Goal: Information Seeking & Learning: Learn about a topic

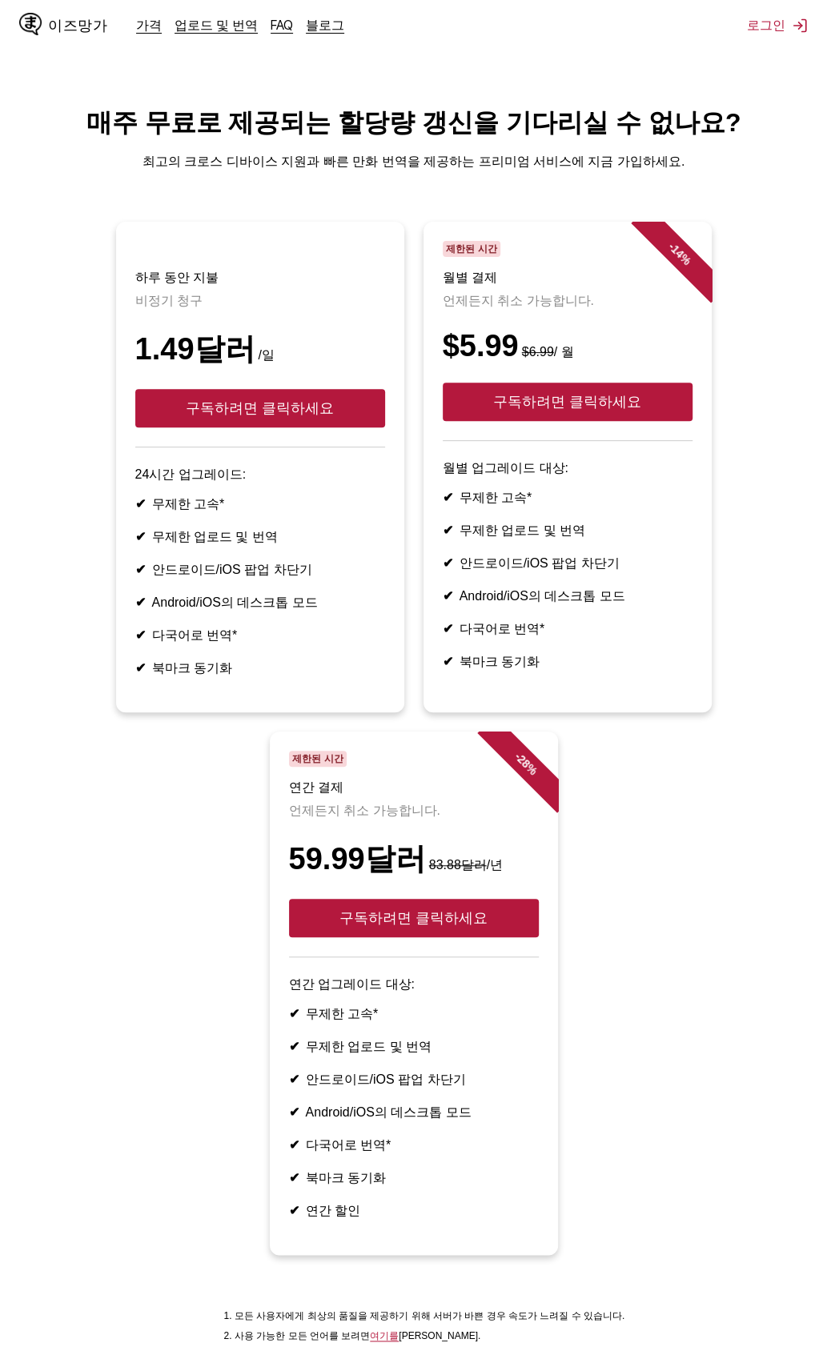
click at [752, 201] on main "매주 무료로 제공되는 할당량 갱신을 기다리실 수 없나요? 최고의 크로스 디바이스 지원과 빠른 만화 번역을 제공하는 프리미엄 서비스에 지금 가입…" at bounding box center [413, 729] width 827 height 1247
click at [299, 400] on button "구독하려면 클릭하세요" at bounding box center [260, 408] width 250 height 38
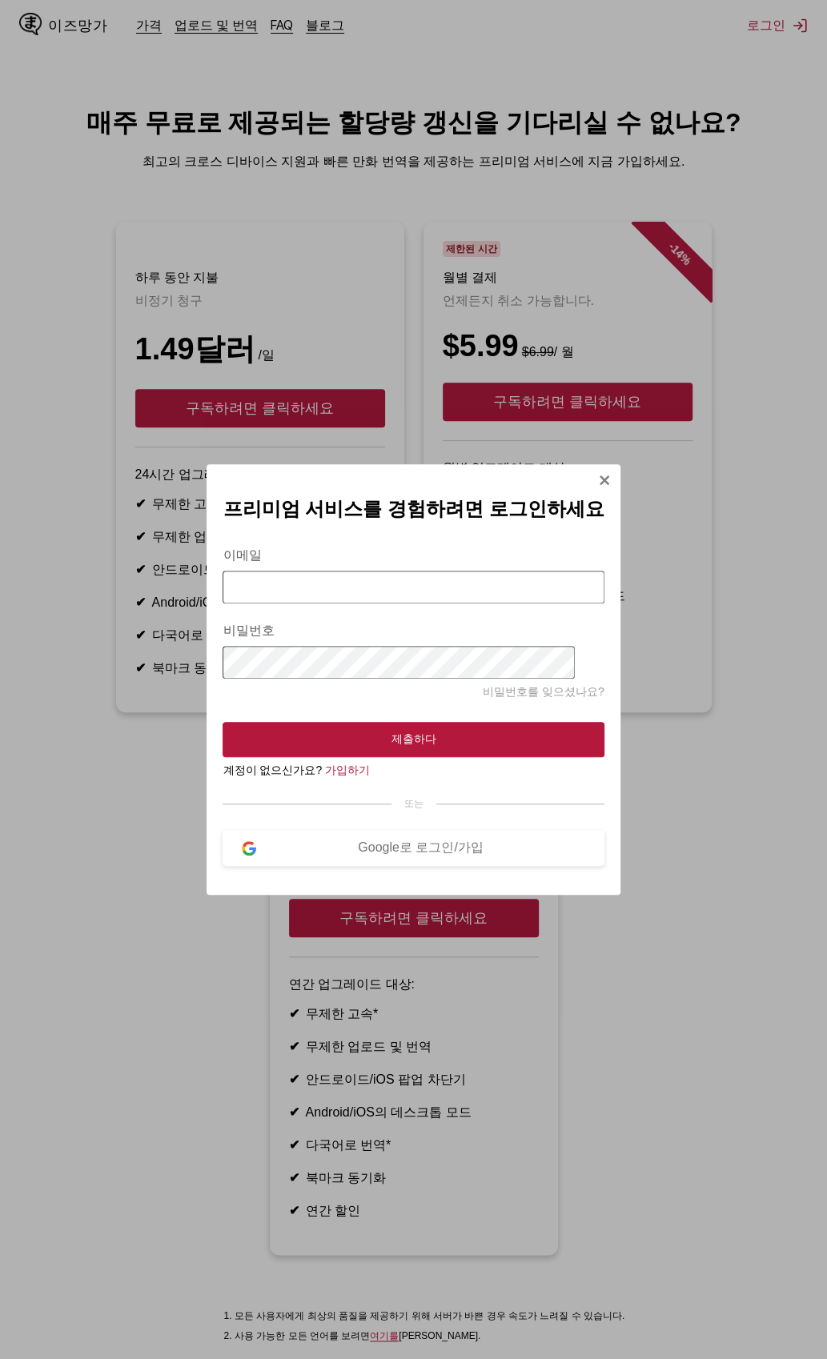
click at [598, 474] on img "모달에 로그인" at bounding box center [604, 480] width 13 height 13
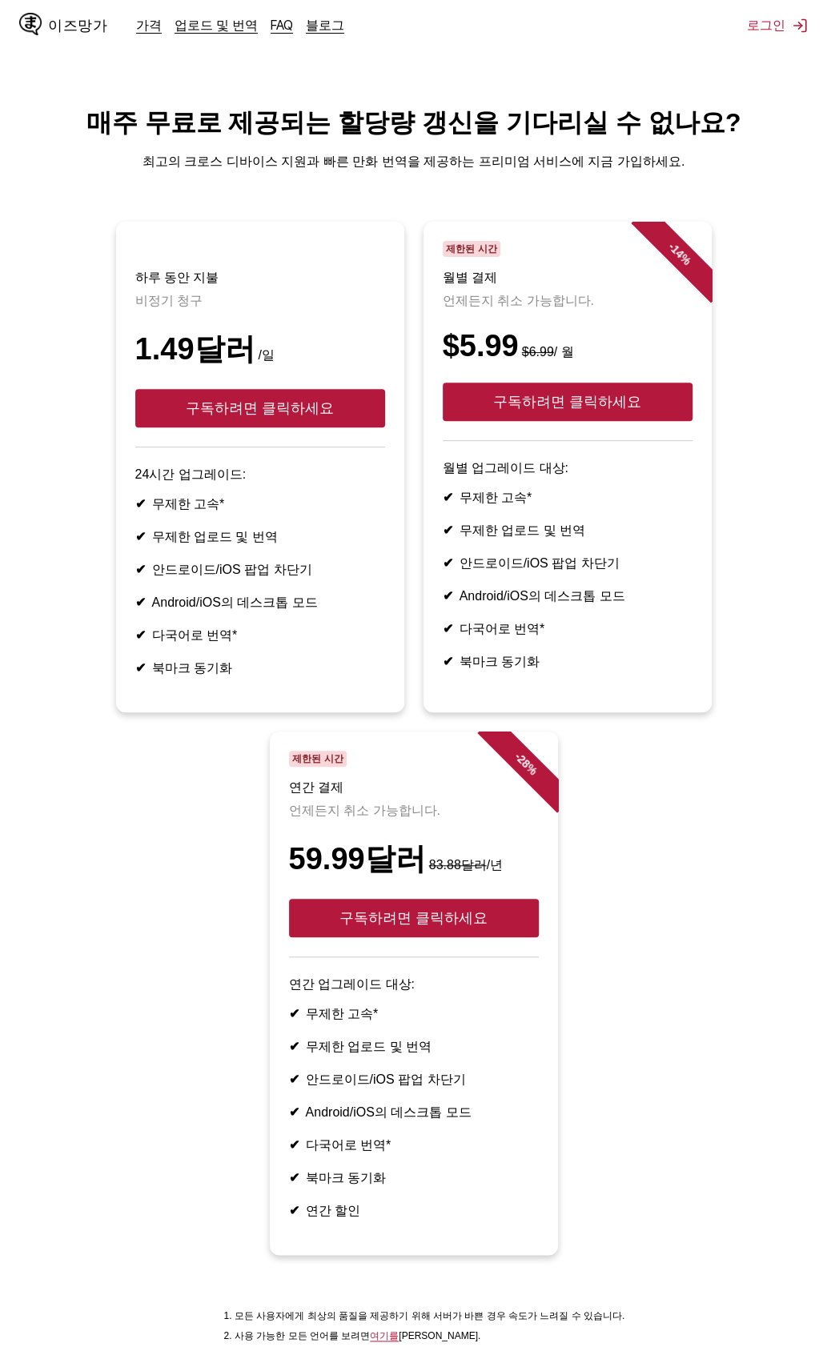
click at [456, 97] on html "이즈망가 가격 업로드 및 번역 FAQ 블로그 로그인 가격 업로드 및 번역 자주 묻는 질문 블로그 매주 무료로 제공되는 할당량 갱신을 기다리실 …" at bounding box center [413, 751] width 827 height 1502
click at [194, 24] on font "업로드 및 번역" at bounding box center [216, 25] width 83 height 16
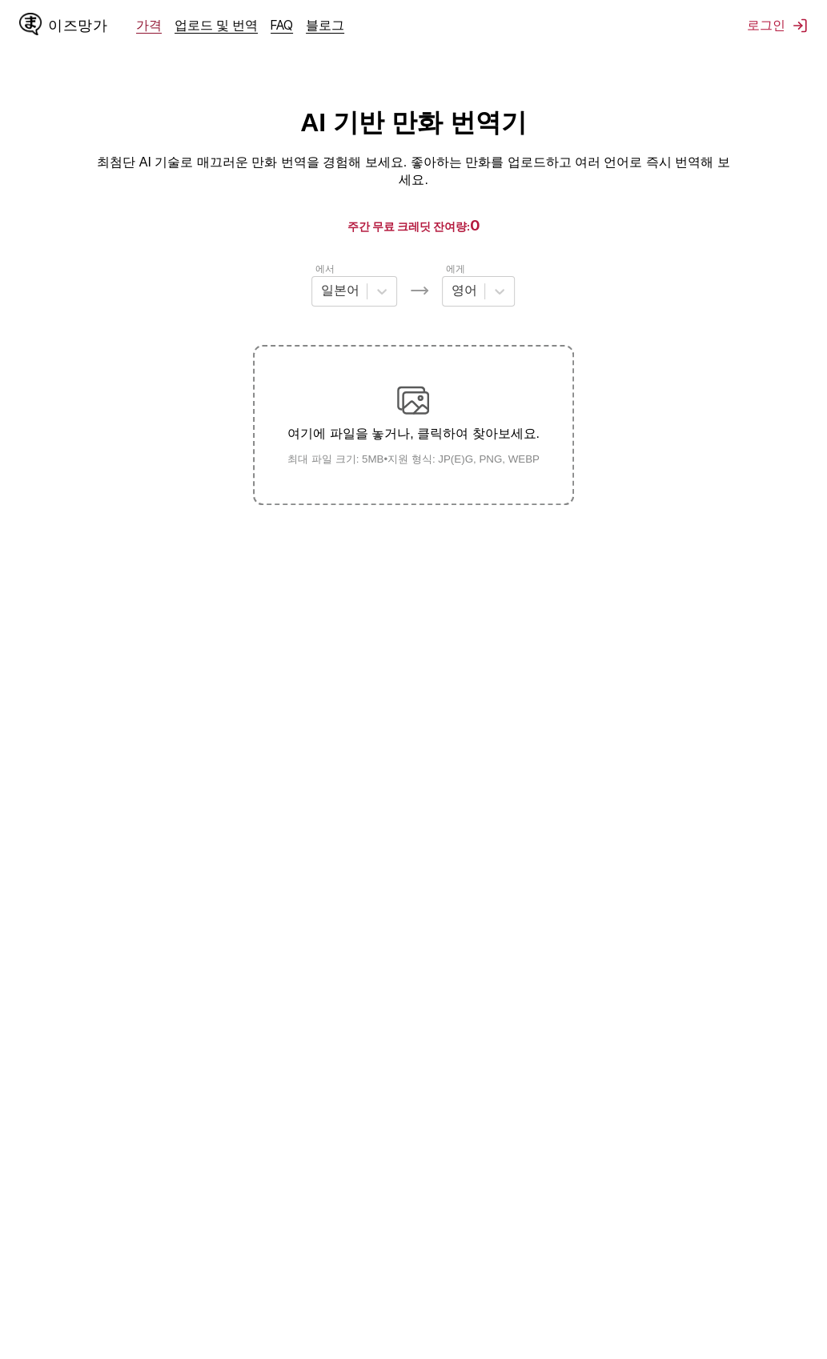
click at [154, 33] on font "가격" at bounding box center [149, 25] width 26 height 16
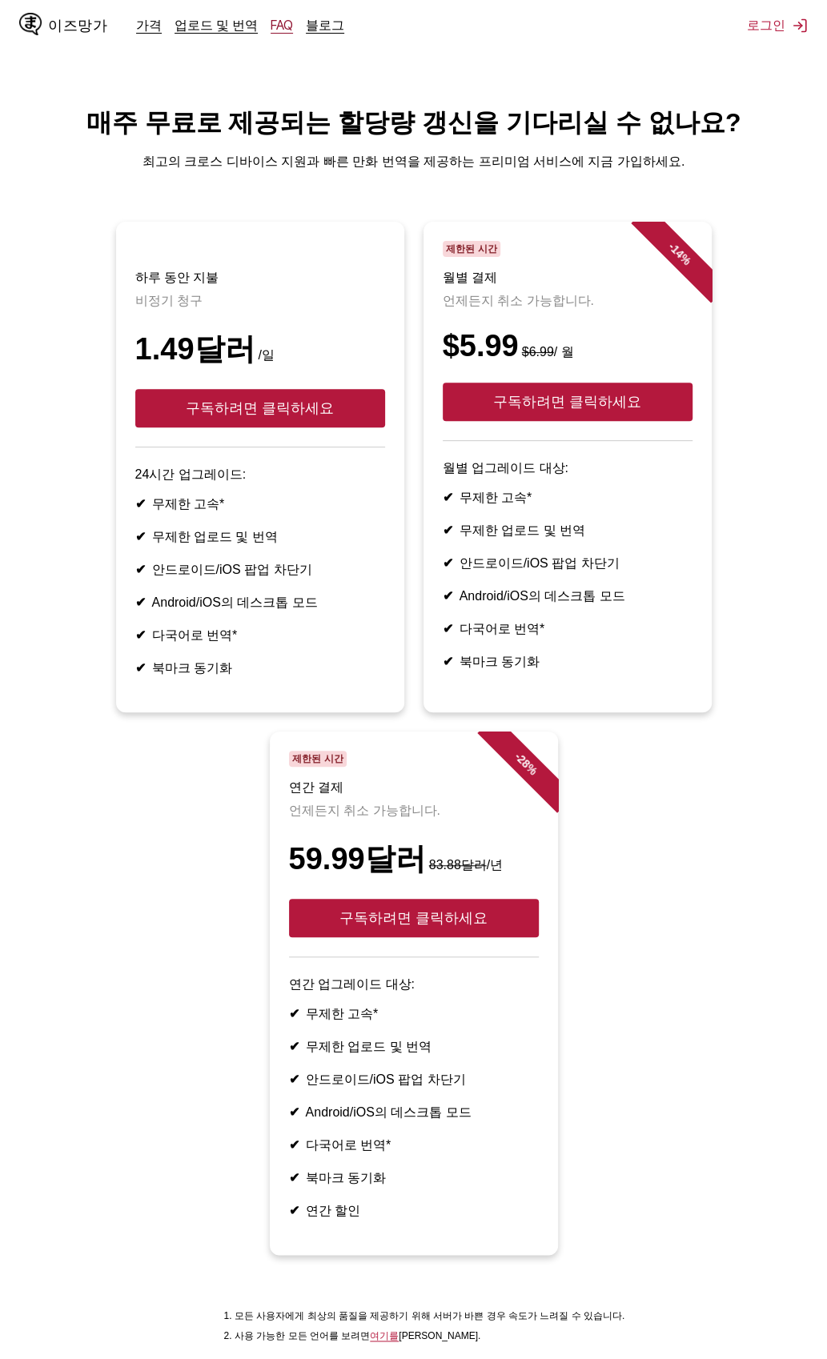
click at [282, 31] on font "FAQ" at bounding box center [282, 25] width 22 height 16
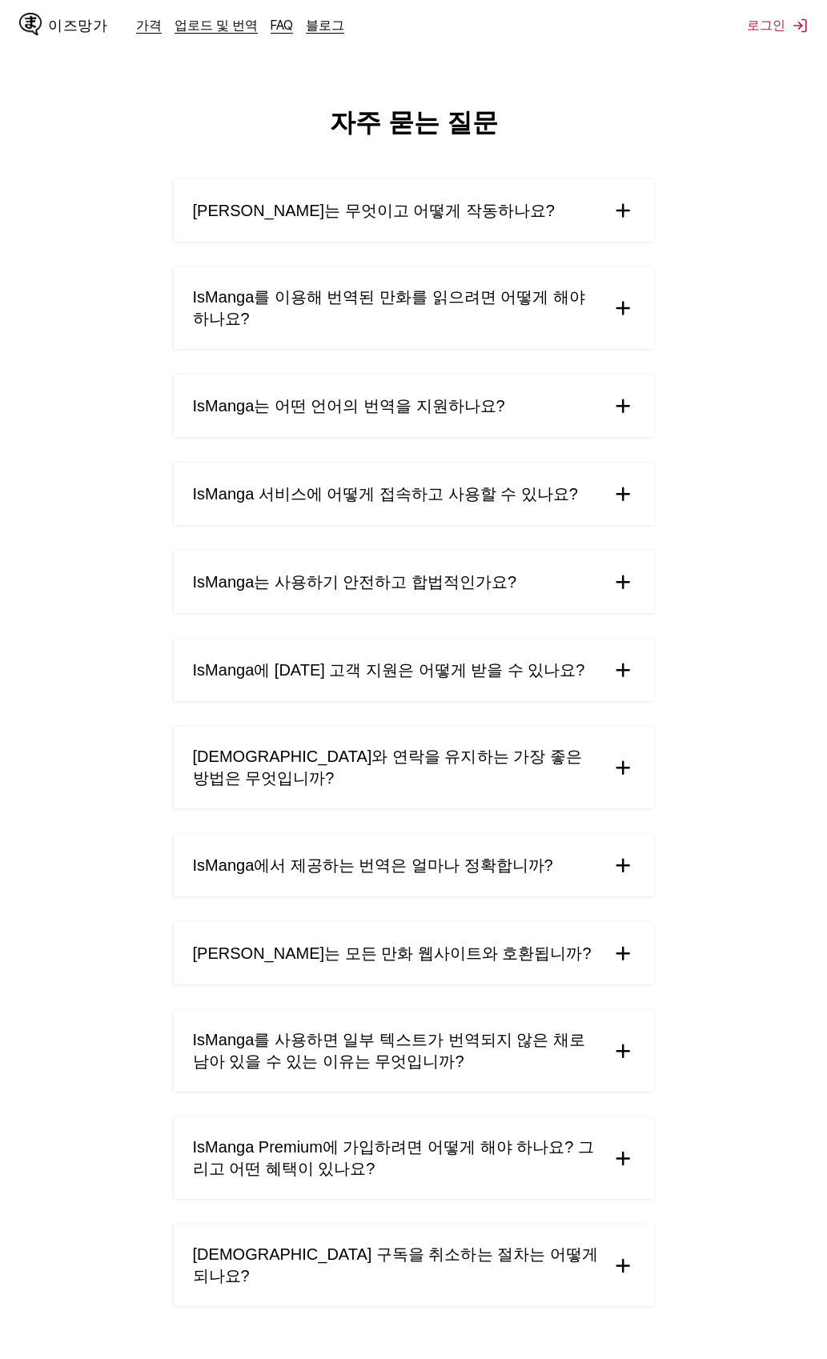
click at [531, 302] on font "IsManga를 이용해 번역된 만화를 읽으려면 어떻게 해야 하나요?" at bounding box center [389, 307] width 392 height 39
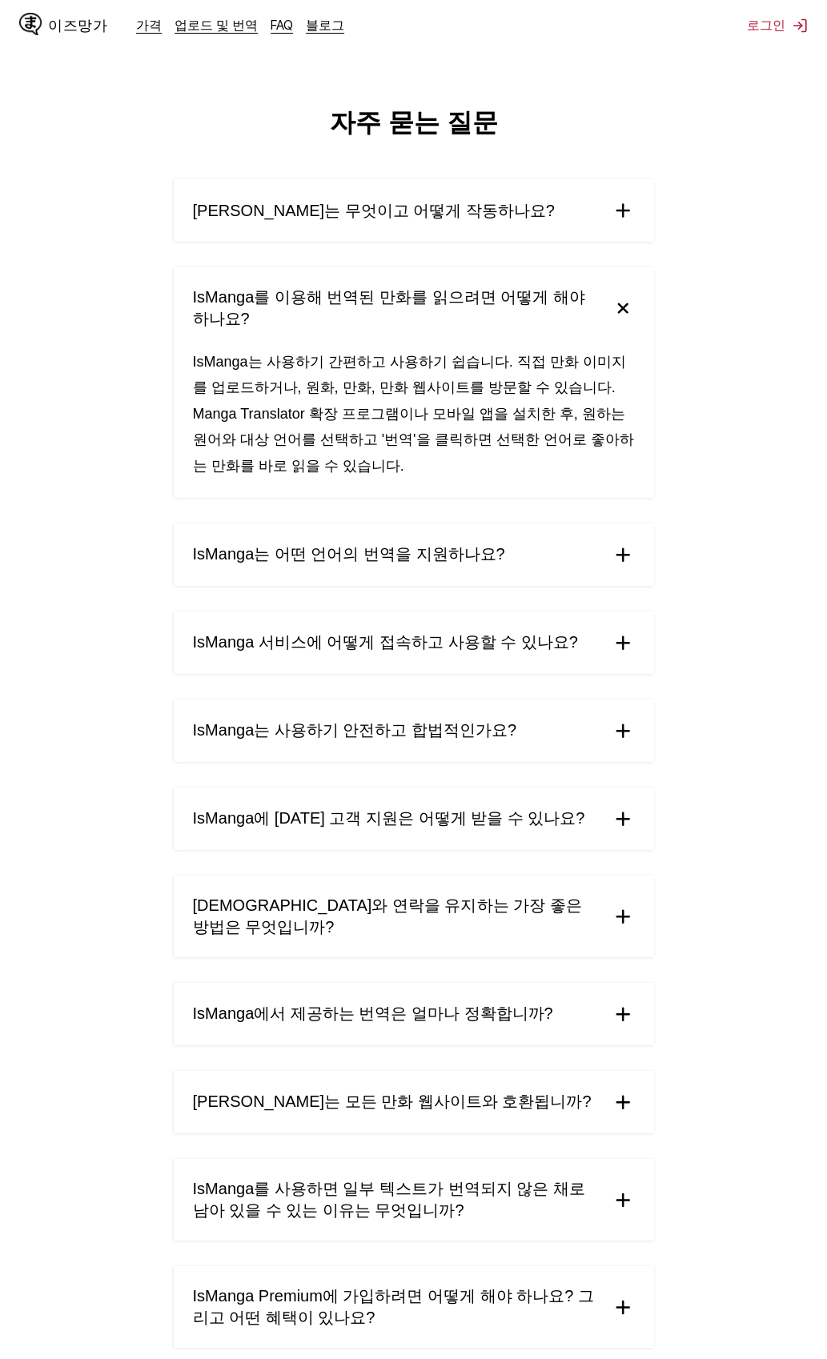
click at [532, 302] on font "IsManga를 이용해 번역된 만화를 읽으려면 어떻게 해야 하나요?" at bounding box center [389, 307] width 392 height 39
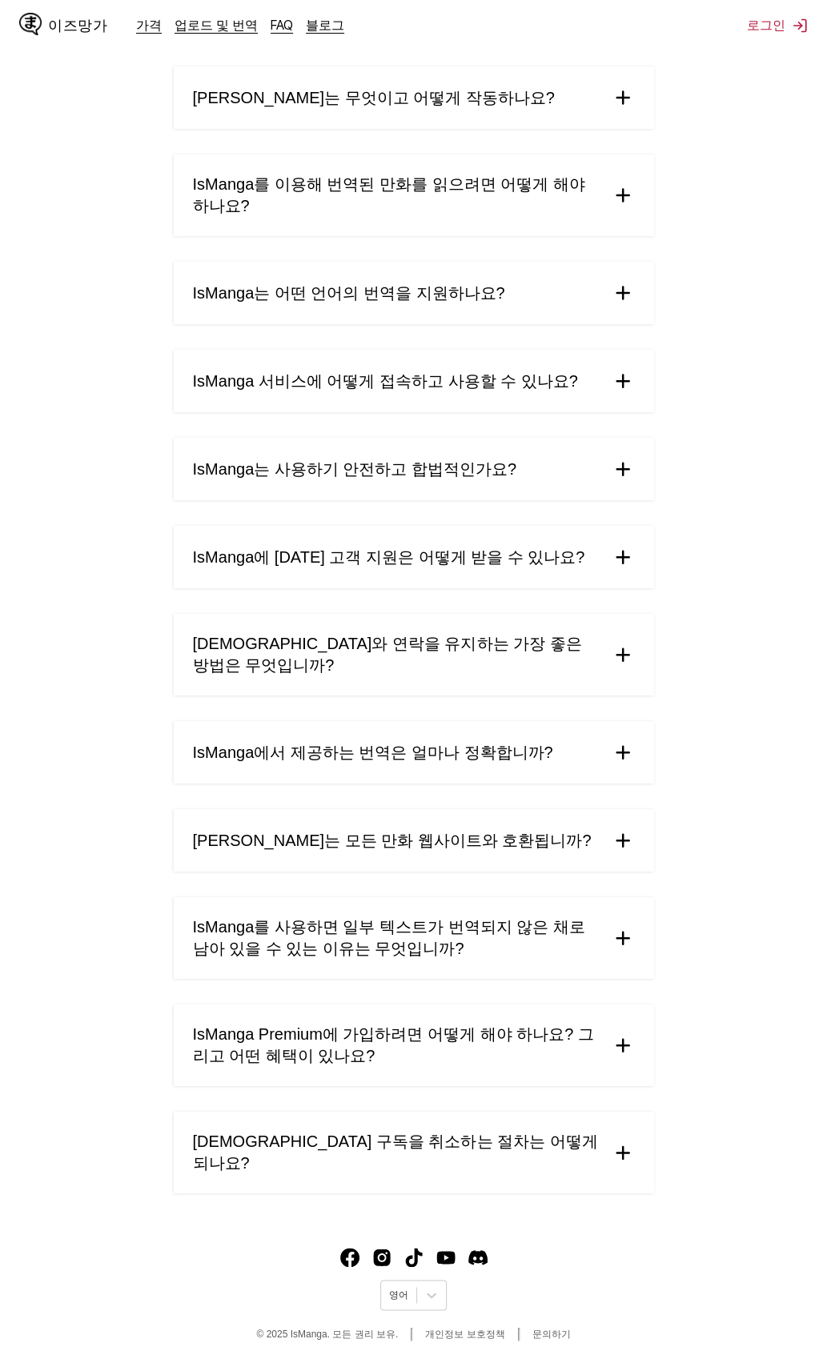
scroll to position [118, 0]
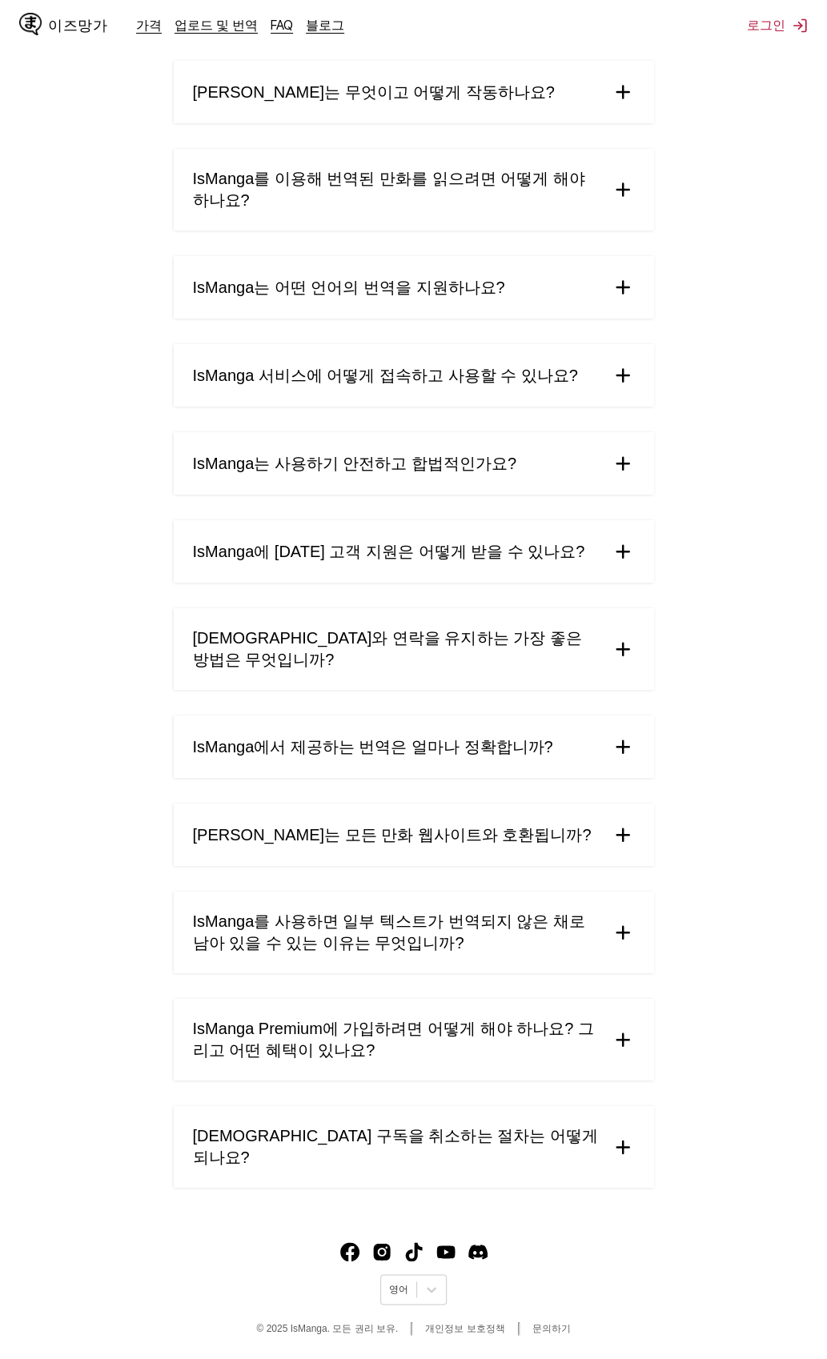
click at [600, 1039] on summary "IsManga Premium에 가입하려면 어떻게 해야 하나요? 그리고 어떤 혜택이 있나요?" at bounding box center [414, 1040] width 480 height 82
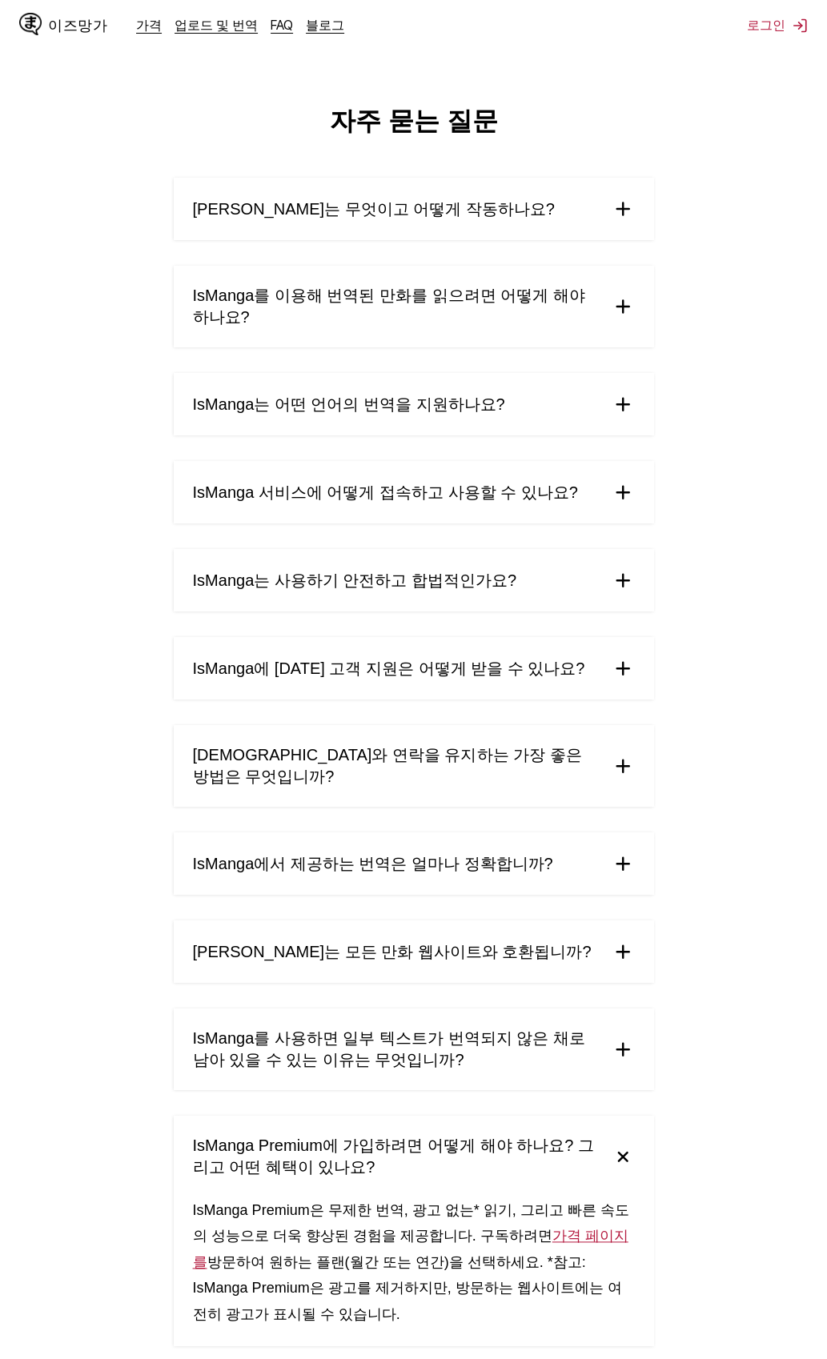
scroll to position [0, 0]
click at [309, 40] on div "이즈망가 가격 업로드 및 번역 FAQ 블로그" at bounding box center [188, 25] width 338 height 51
click at [310, 34] on div "가격 업로드 및 번역 FAQ 블로그" at bounding box center [246, 26] width 221 height 18
click at [319, 26] on font "블로그" at bounding box center [325, 25] width 38 height 16
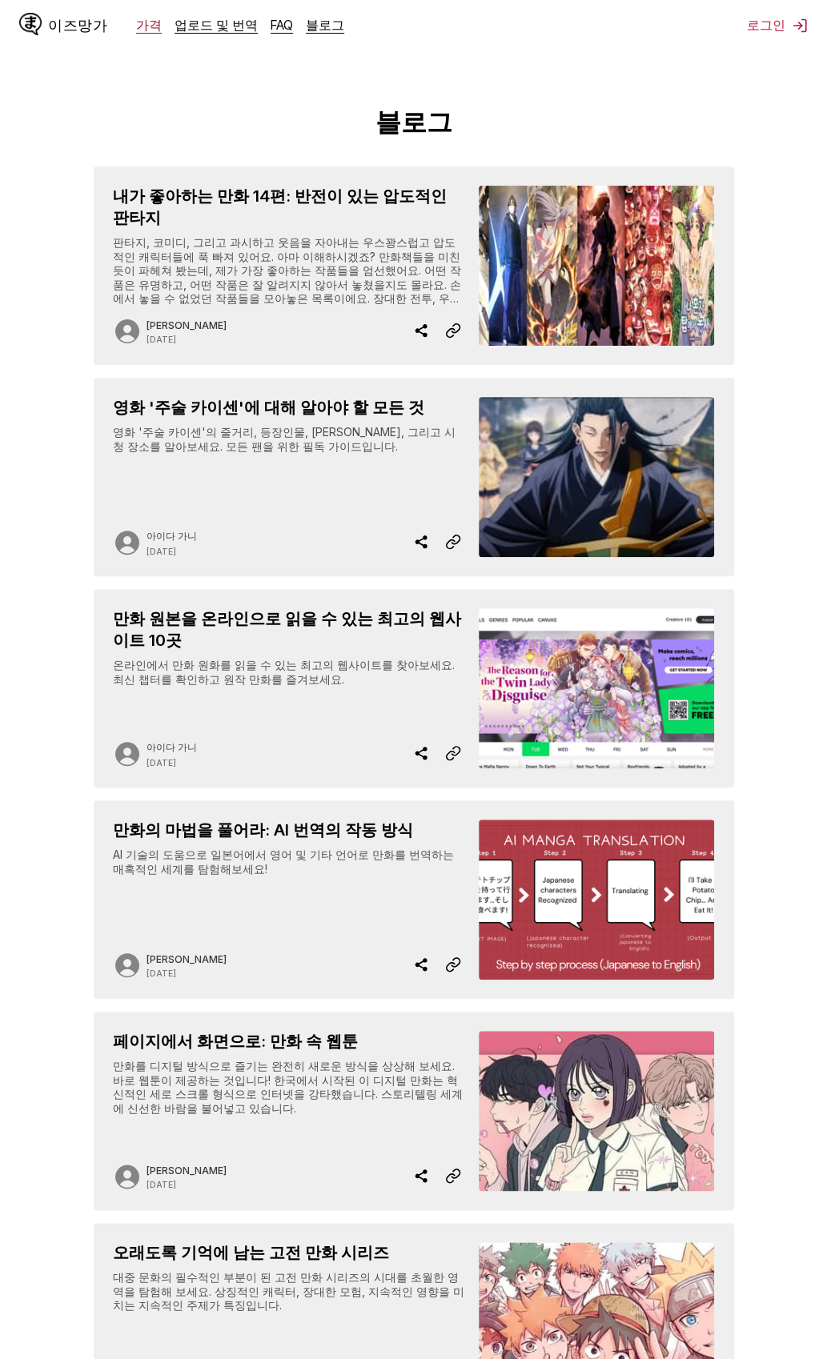
click at [152, 24] on font "가격" at bounding box center [149, 25] width 26 height 16
